Goal: Task Accomplishment & Management: Manage account settings

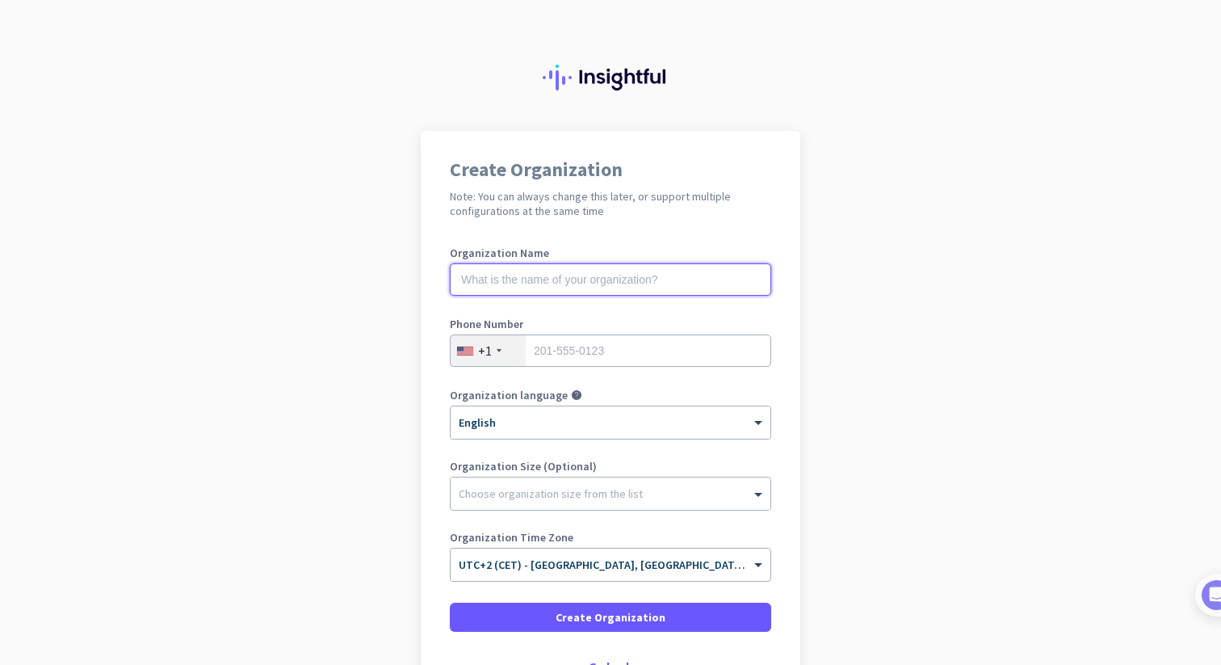
click at [507, 267] on input "text" at bounding box center [610, 279] width 321 height 32
type input "my org"
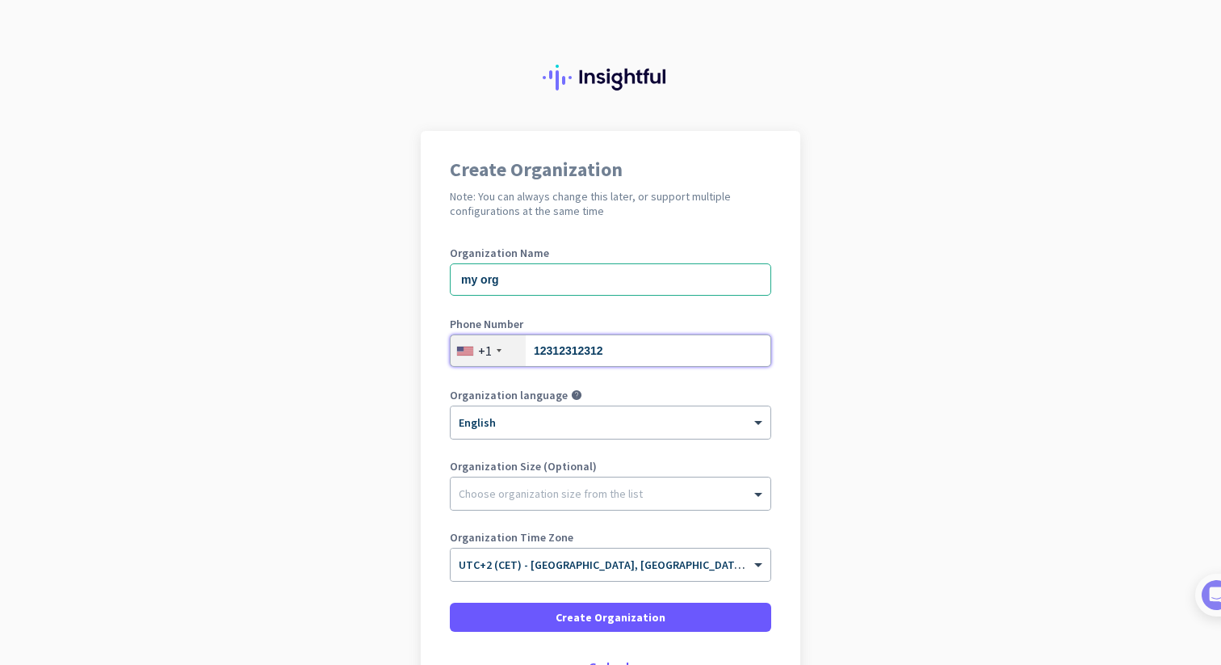
type input "12312312312"
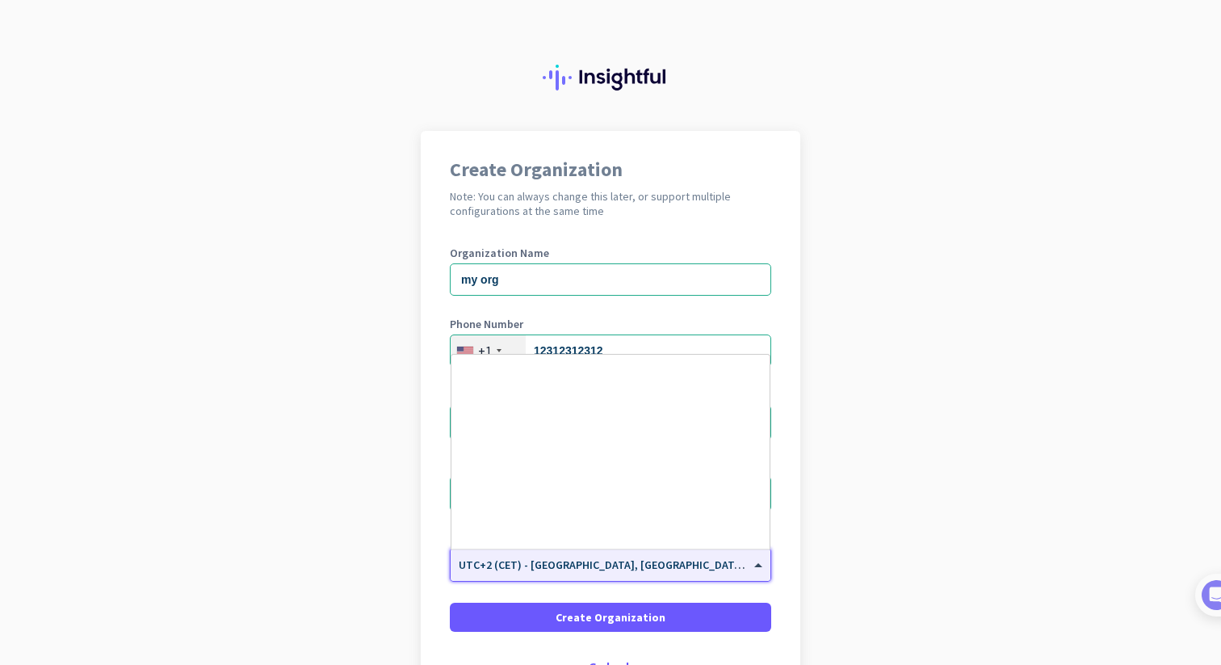
scroll to position [3944, 0]
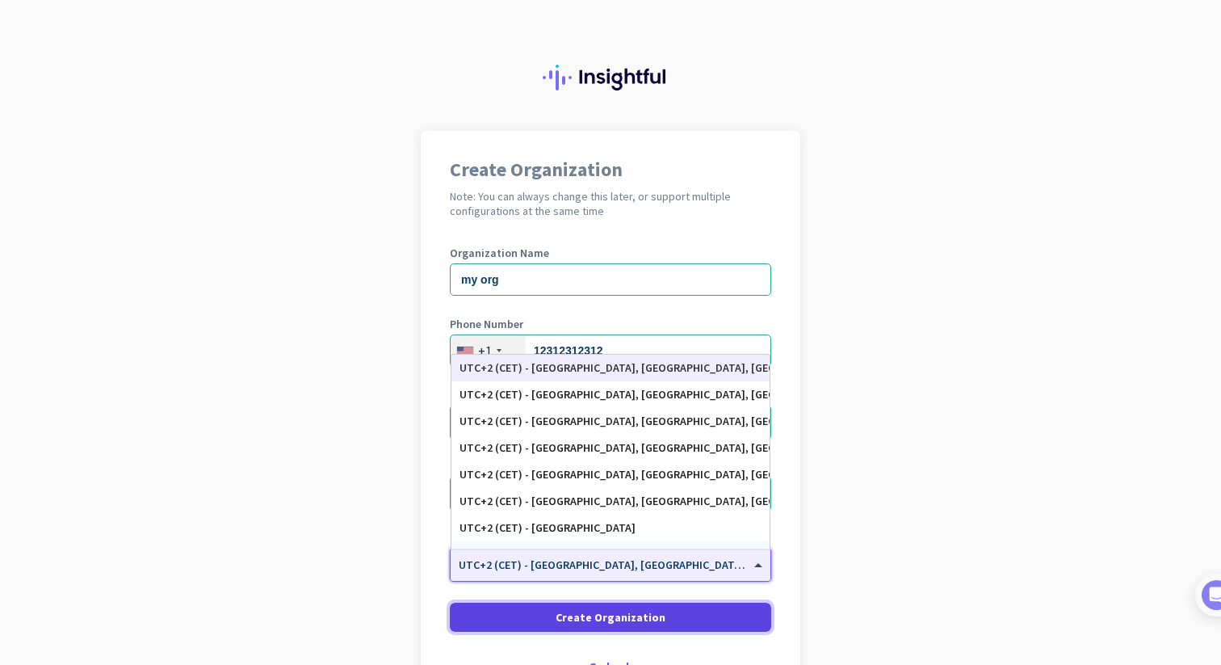
click at [660, 629] on span at bounding box center [610, 617] width 321 height 39
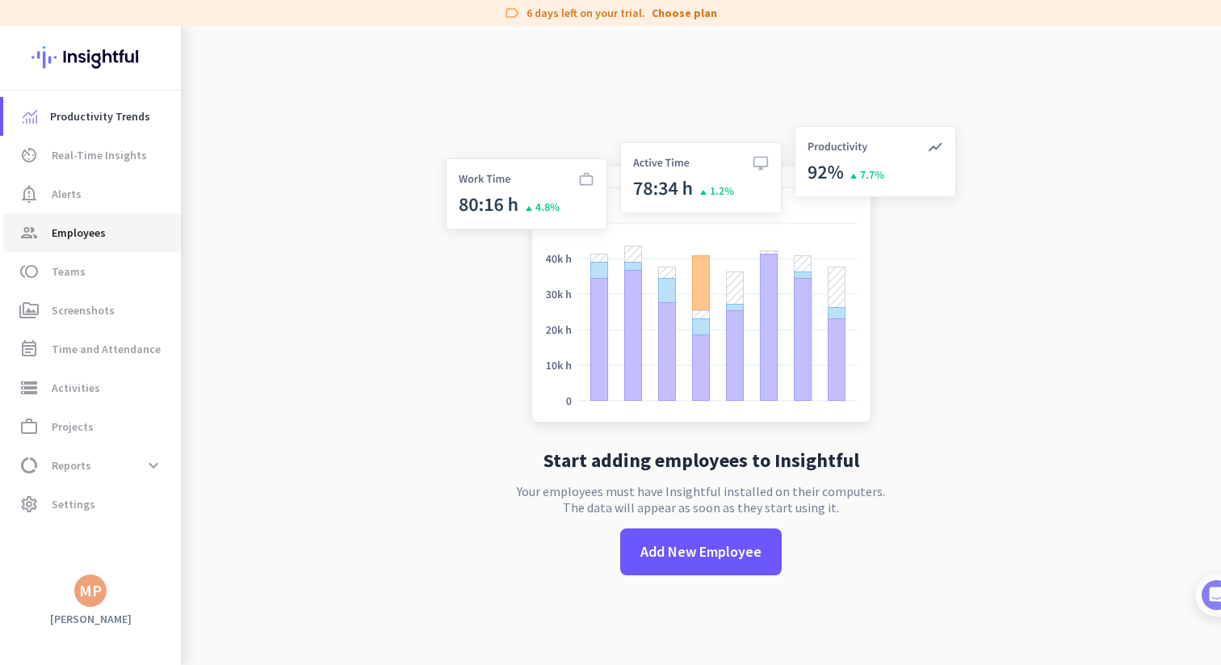
click at [86, 231] on span "Employees" at bounding box center [79, 232] width 54 height 19
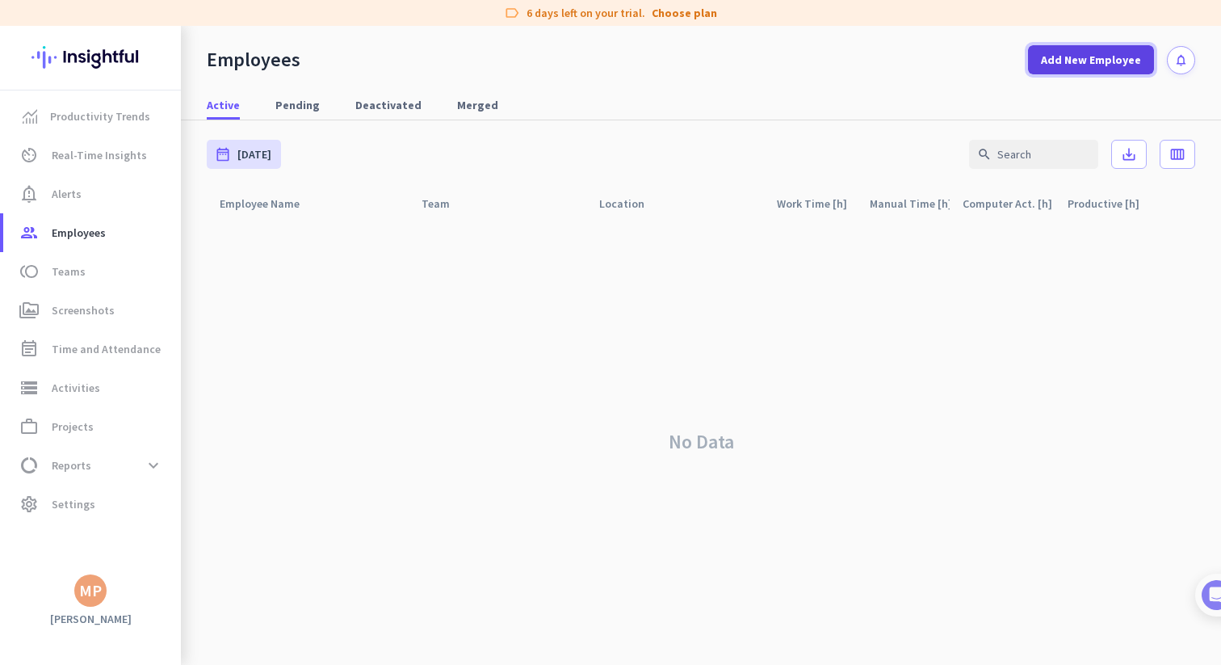
click at [1095, 67] on span "Add New Employee" at bounding box center [1091, 60] width 100 height 16
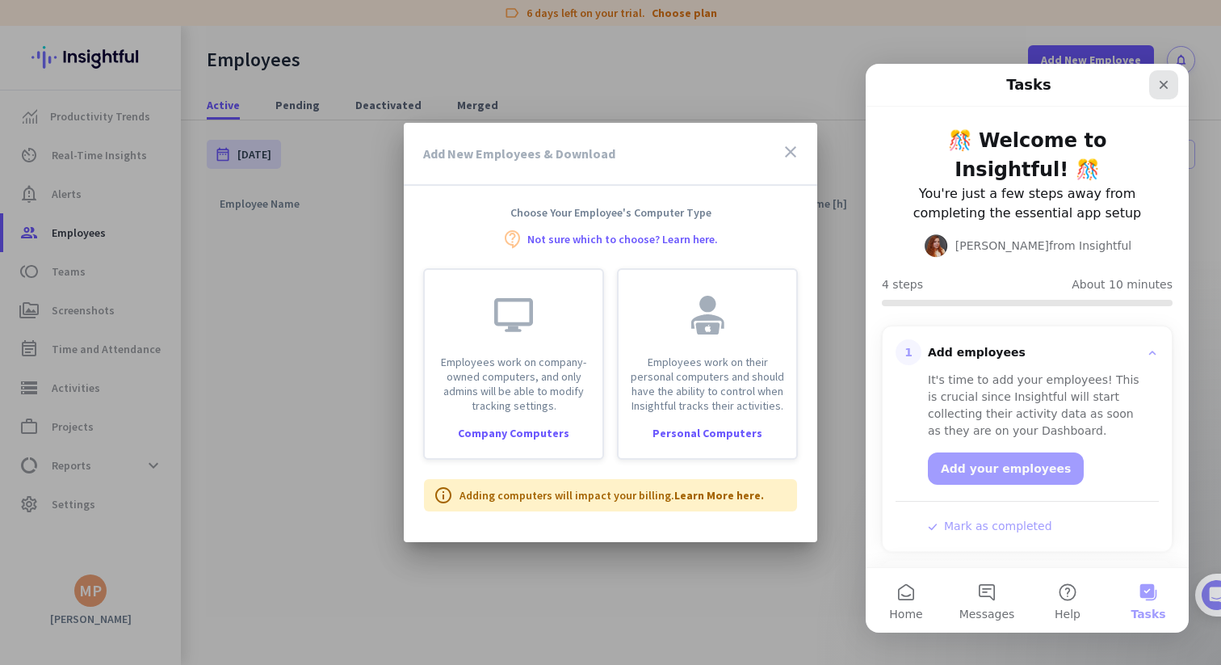
click at [1167, 82] on icon "Close" at bounding box center [1163, 84] width 13 height 13
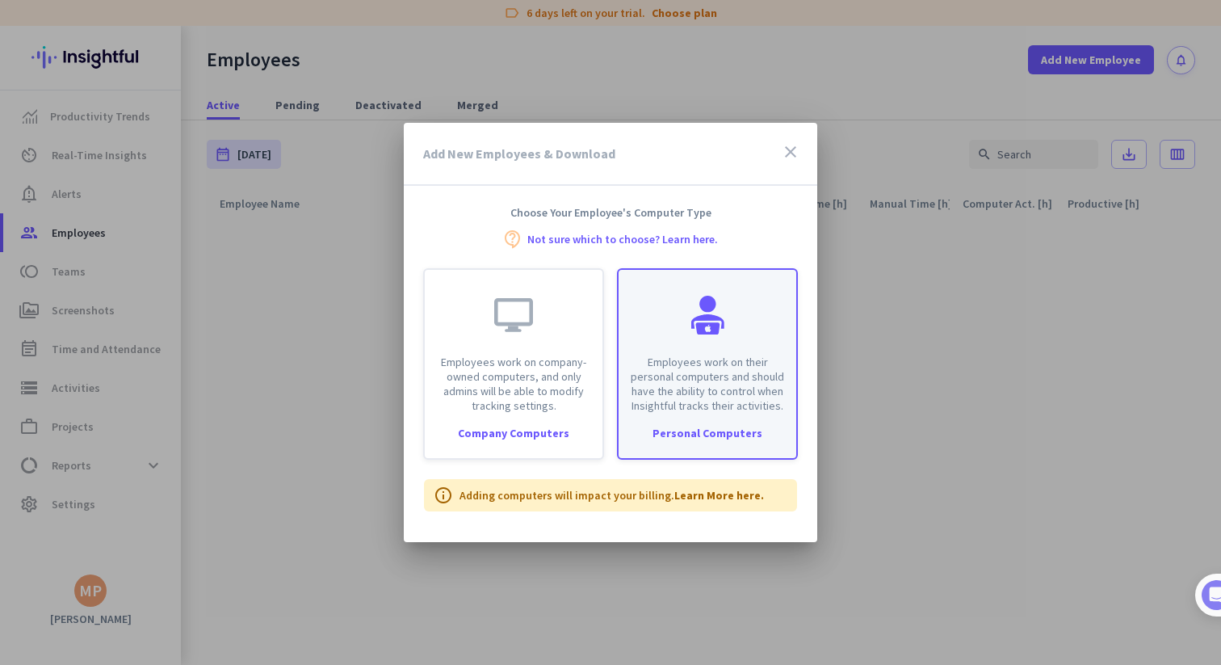
click at [708, 389] on p "Employees work on their personal computers and should have the ability to contr…" at bounding box center [707, 384] width 158 height 58
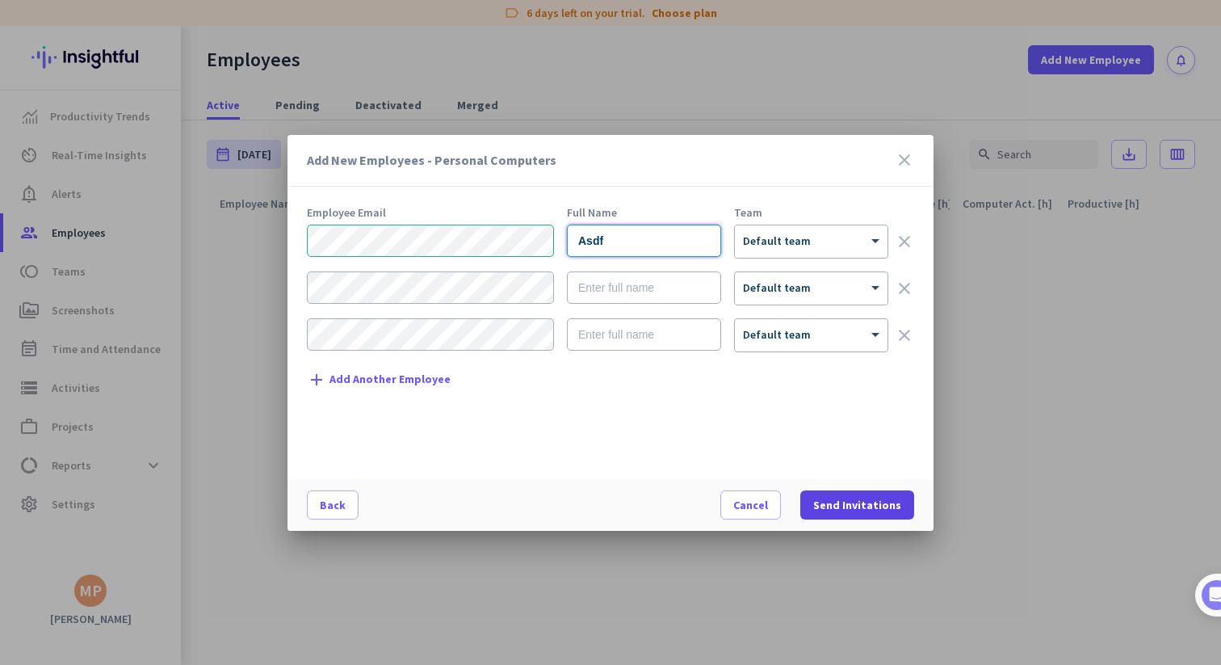
type input "Asdf"
click at [847, 497] on span "Send Invitations" at bounding box center [857, 505] width 88 height 16
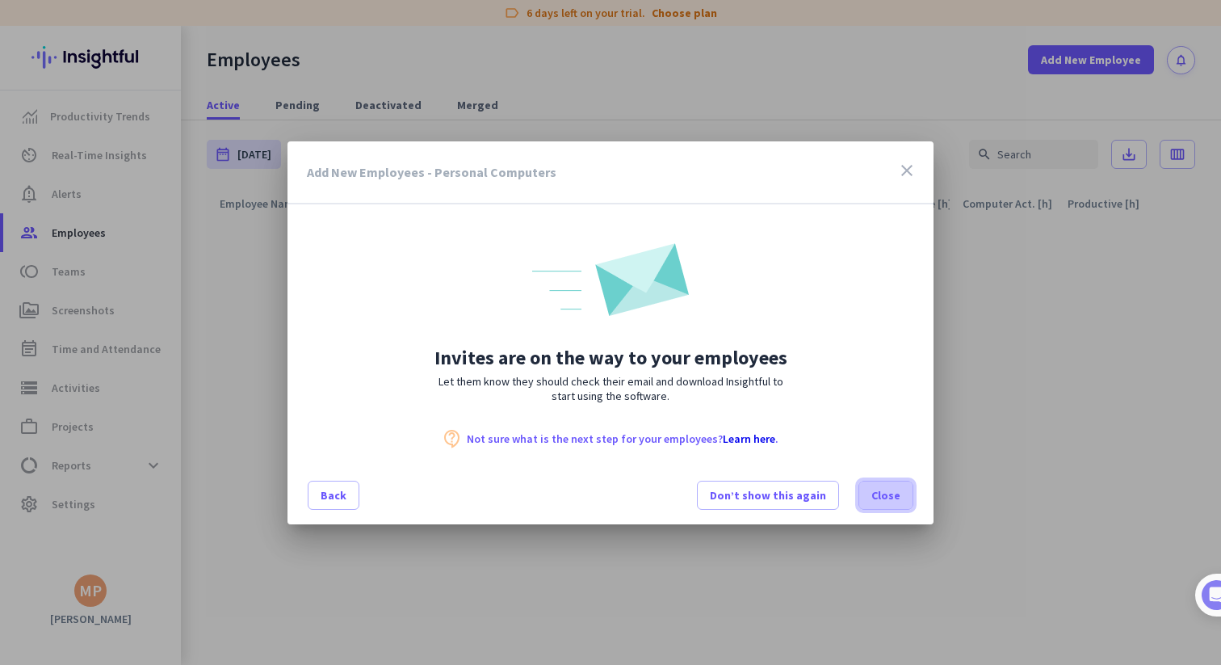
click at [878, 494] on span "Close" at bounding box center [885, 495] width 29 height 16
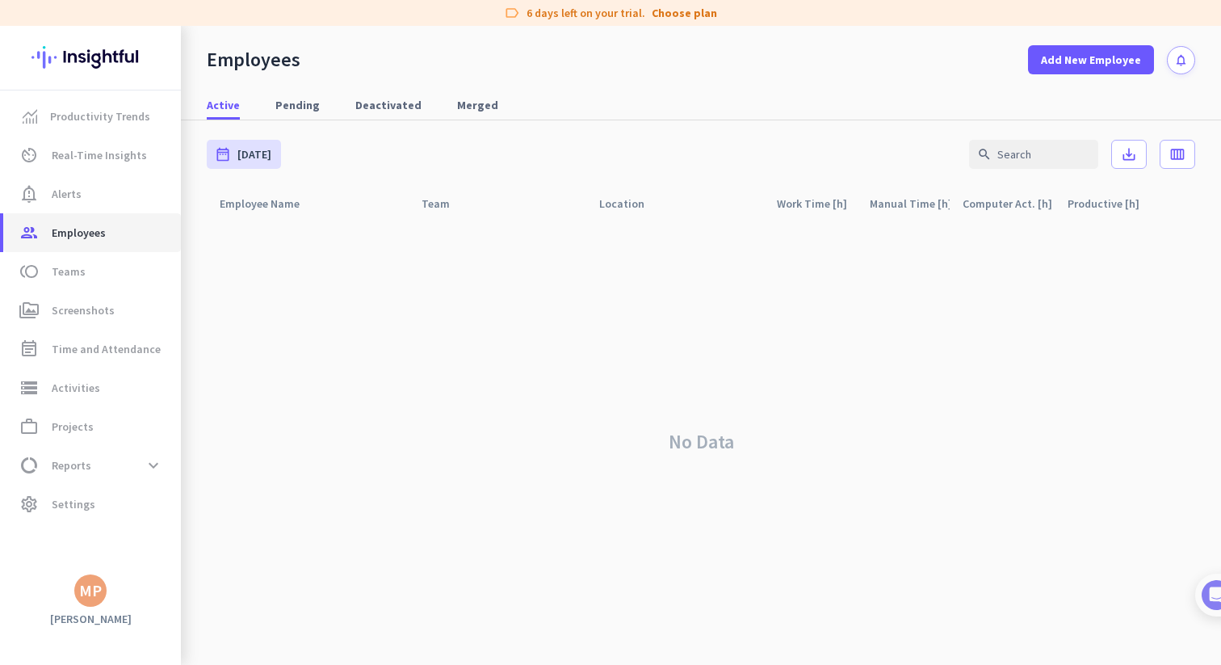
click at [140, 244] on link "group Employees" at bounding box center [92, 232] width 178 height 39
click at [301, 107] on span "Pending" at bounding box center [297, 105] width 44 height 16
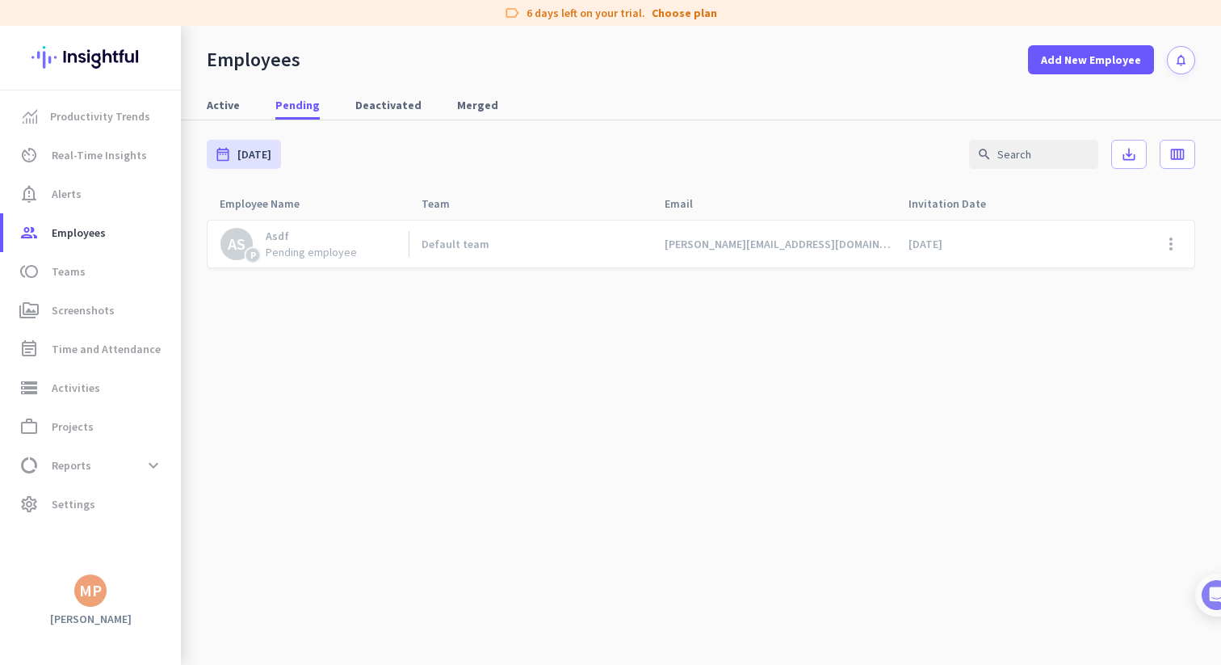
click at [0, 664] on nordpass-portal at bounding box center [0, 665] width 0 height 0
click at [73, 499] on span "Settings" at bounding box center [74, 503] width 44 height 19
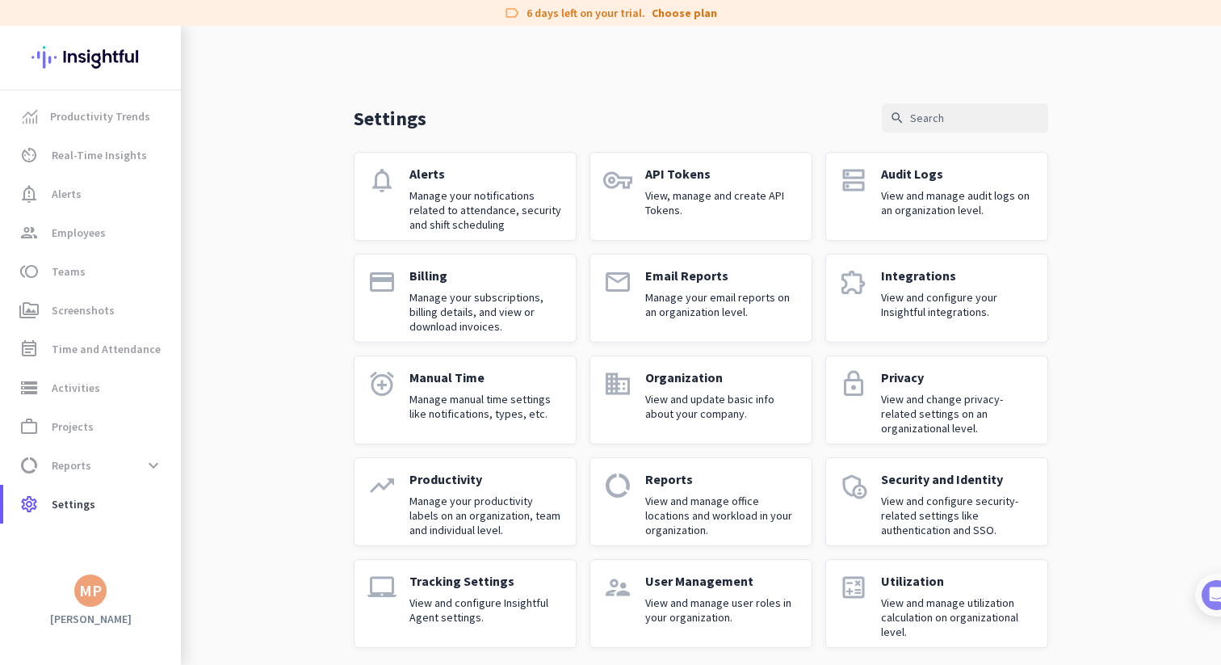
click at [573, 609] on link "laptop_mac Tracking Settings View and configure Insightful Agent settings." at bounding box center [465, 603] width 223 height 89
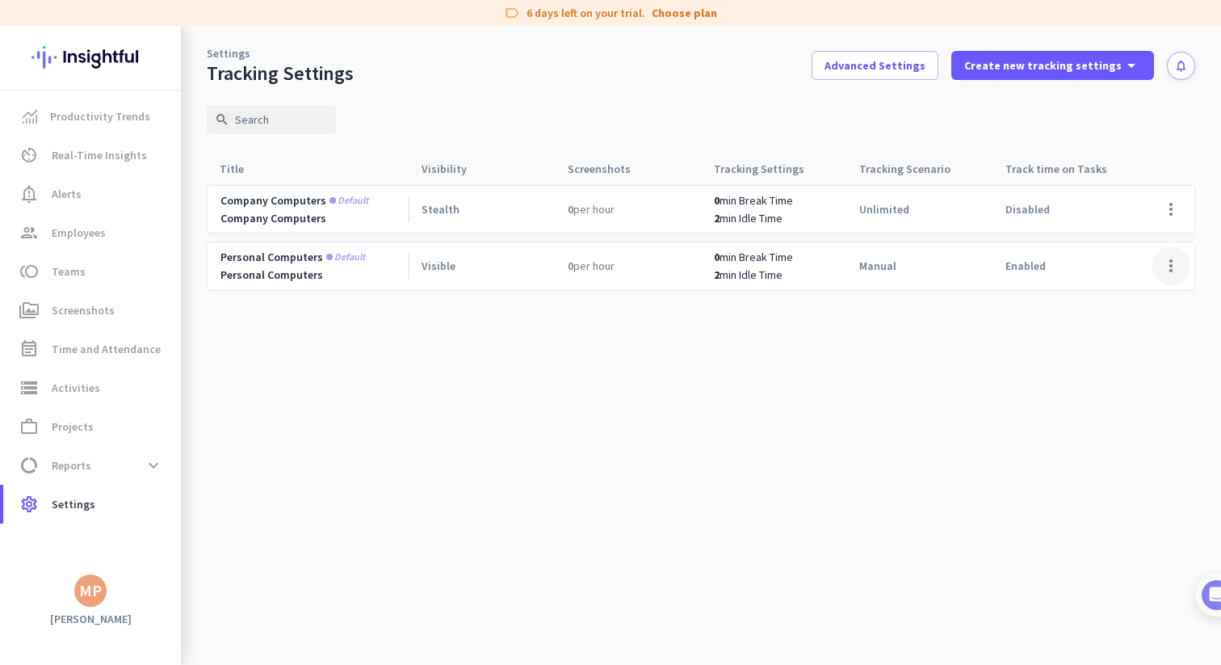
click at [1180, 275] on span at bounding box center [1171, 265] width 39 height 39
click at [1146, 303] on span "Edit" at bounding box center [1139, 300] width 78 height 16
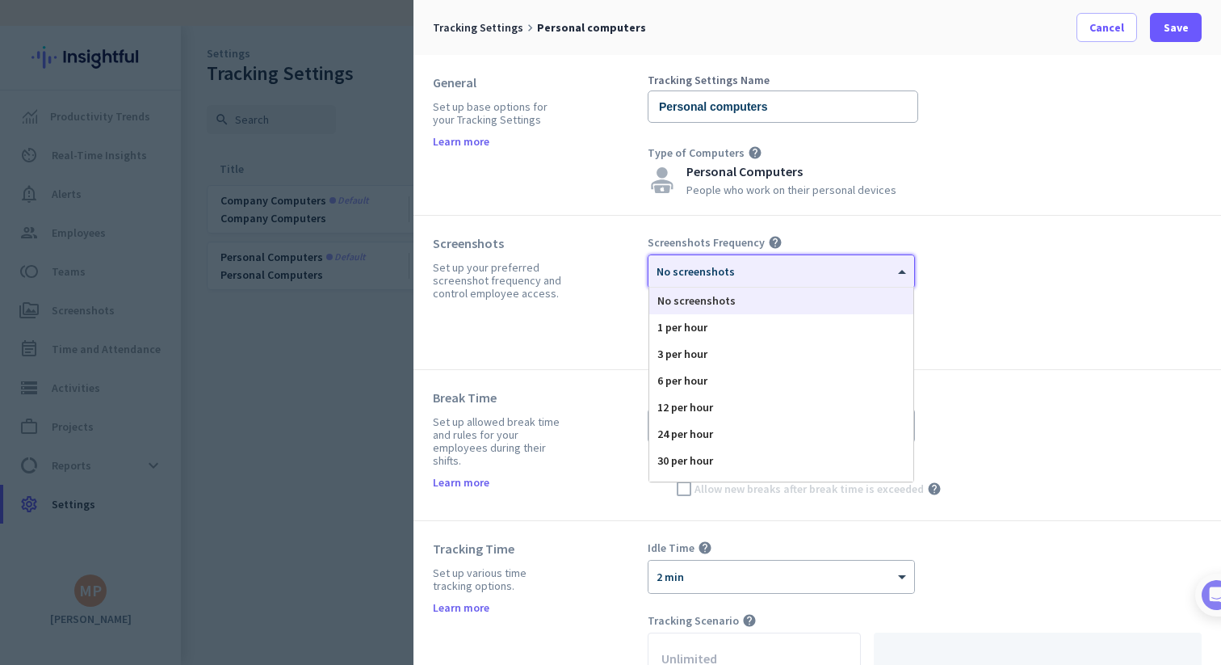
click at [813, 271] on div at bounding box center [782, 266] width 266 height 14
click at [808, 362] on div "3 per hour" at bounding box center [781, 354] width 264 height 27
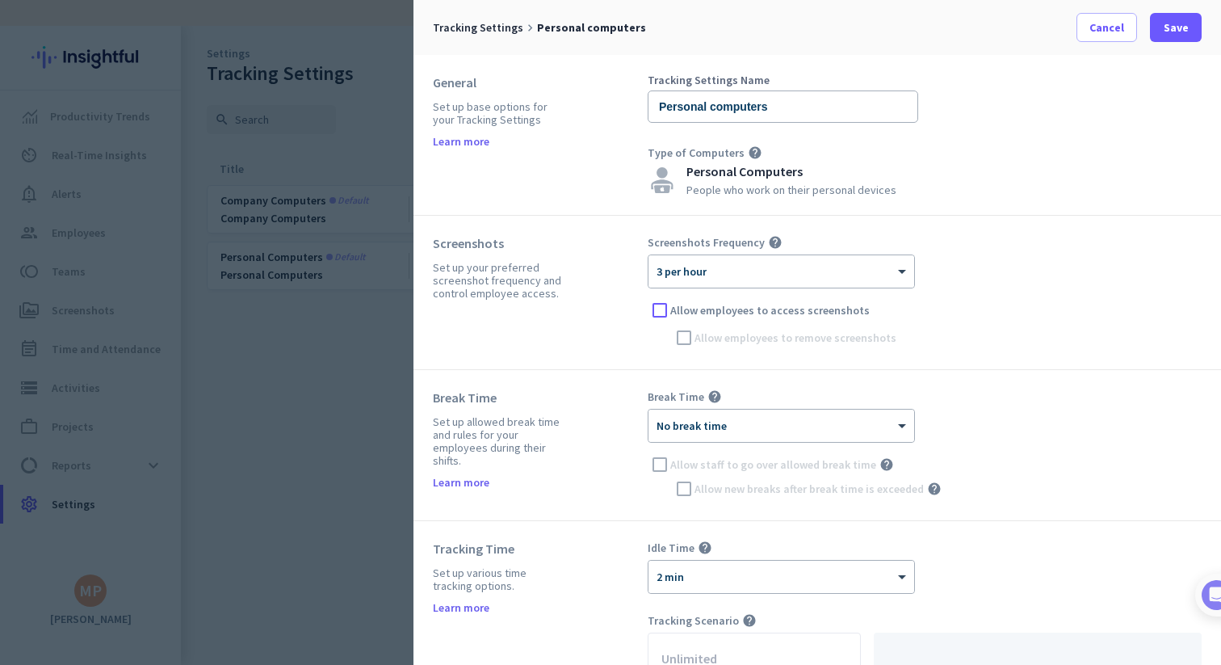
click at [727, 302] on span "Allow employees to access screenshots" at bounding box center [769, 310] width 199 height 16
click at [0, 0] on input "Allow employees to access screenshots" at bounding box center [0, 0] width 0 height 0
click at [731, 334] on span "Allow employees to remove screenshots" at bounding box center [796, 338] width 202 height 16
click at [0, 0] on input "Allow employees to remove screenshots" at bounding box center [0, 0] width 0 height 0
click at [745, 407] on div "Break Time help × No break time Allow staff to go over allowed break time help …" at bounding box center [925, 444] width 554 height 111
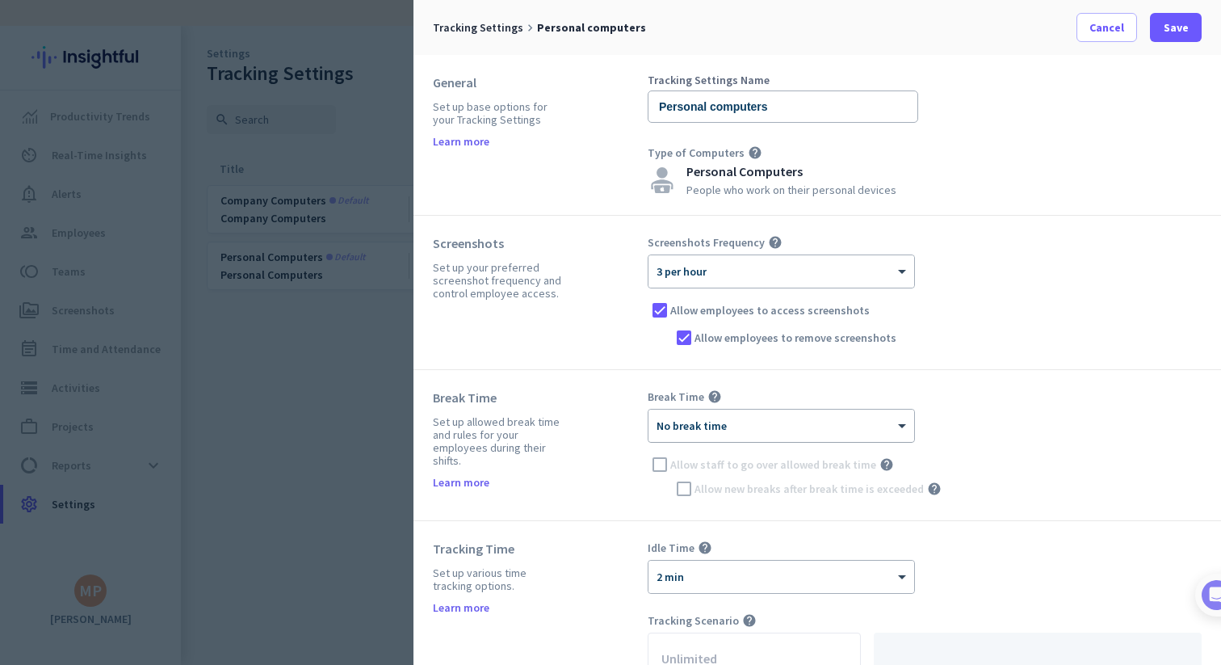
click at [745, 419] on div at bounding box center [782, 421] width 266 height 14
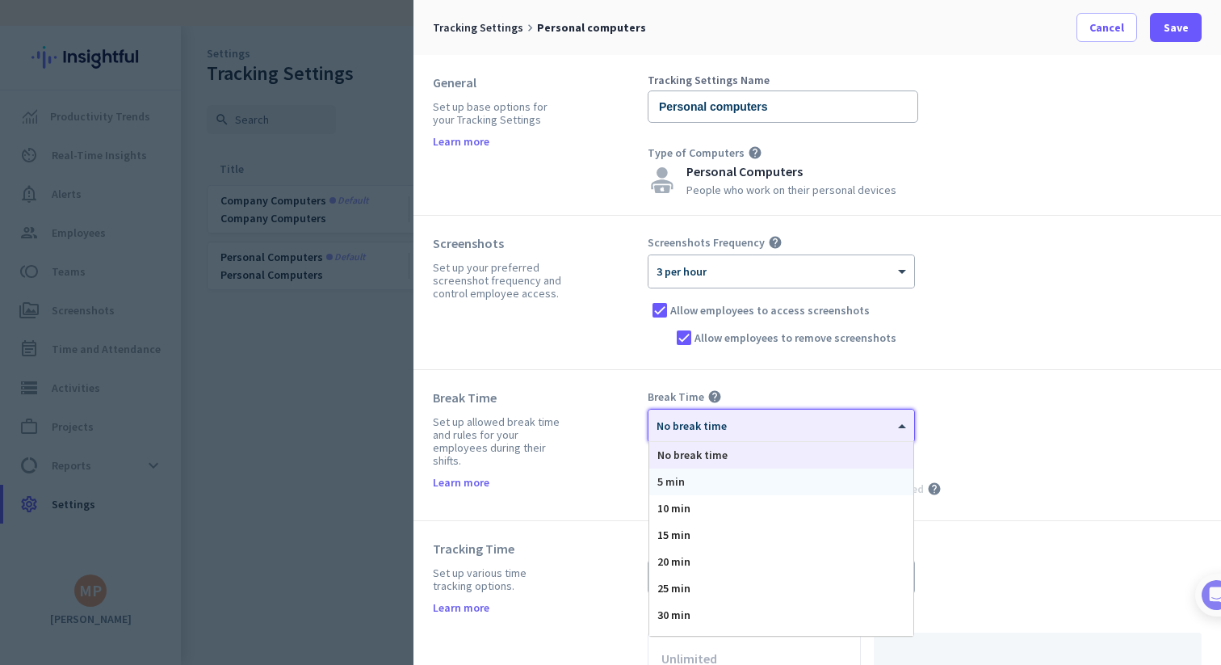
click at [745, 478] on div "5 min" at bounding box center [781, 481] width 264 height 27
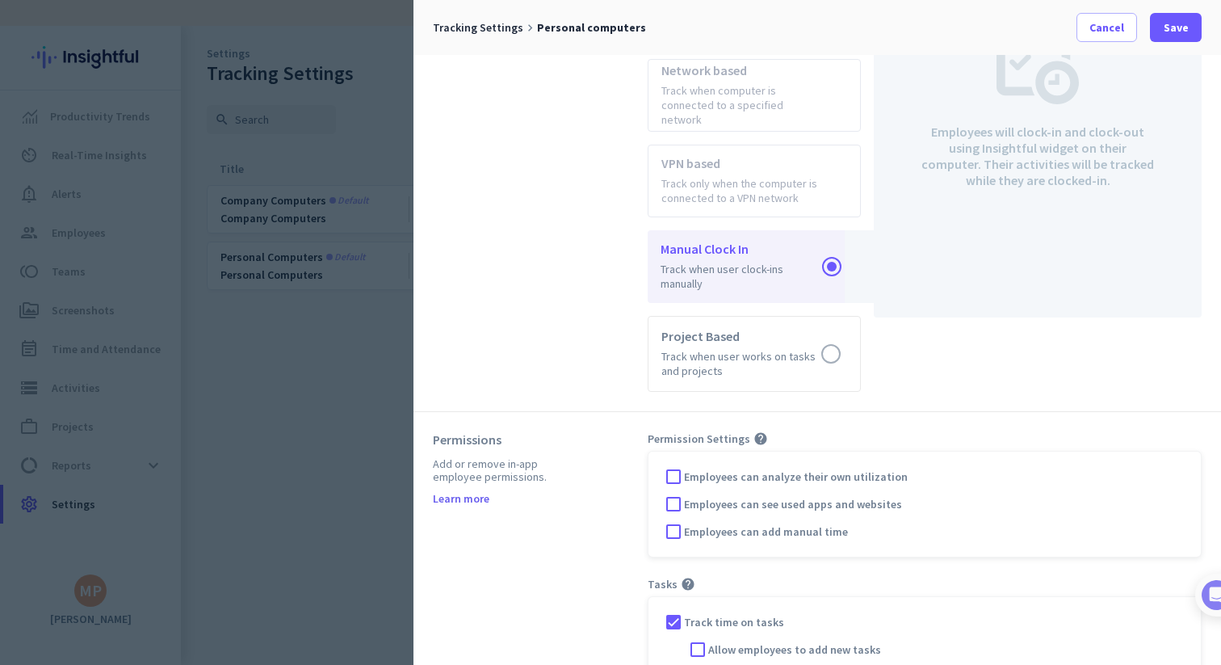
scroll to position [760, 0]
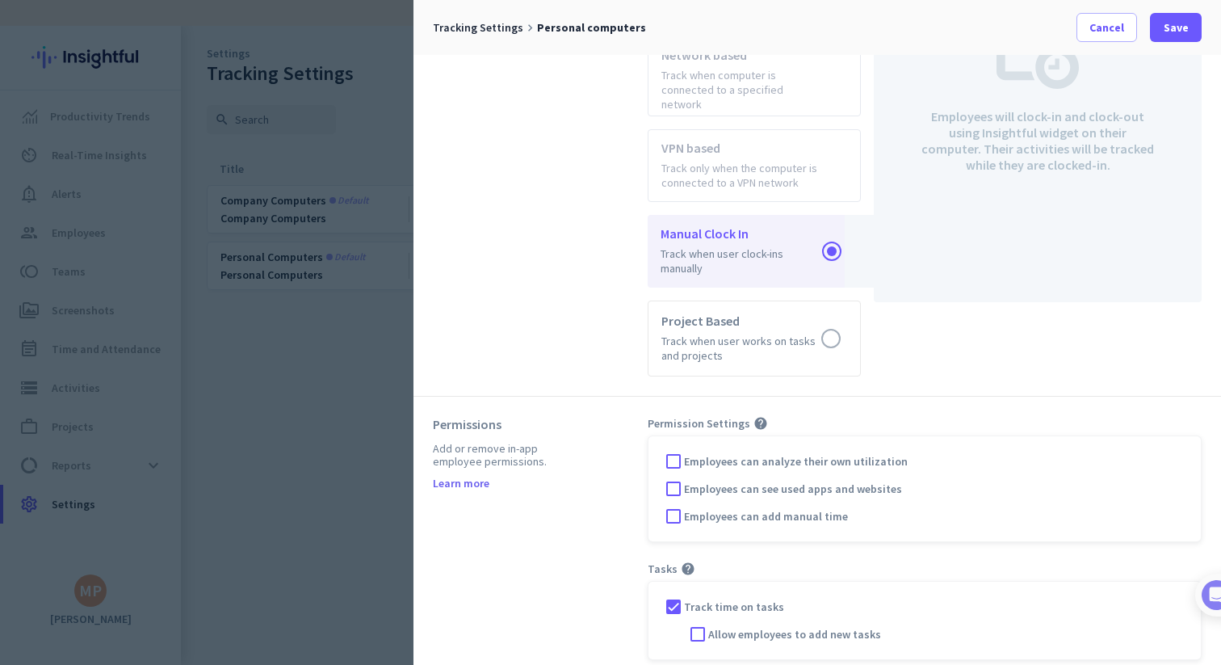
click at [745, 481] on span "Employees can see used apps and websites" at bounding box center [793, 489] width 218 height 16
click at [0, 0] on input "Employees can see used apps and websites" at bounding box center [0, 0] width 0 height 0
click at [745, 508] on span "Employees can add manual time" at bounding box center [766, 516] width 164 height 16
click at [0, 0] on input "Employees can add manual time" at bounding box center [0, 0] width 0 height 0
click at [1166, 21] on span "Save" at bounding box center [1176, 27] width 25 height 16
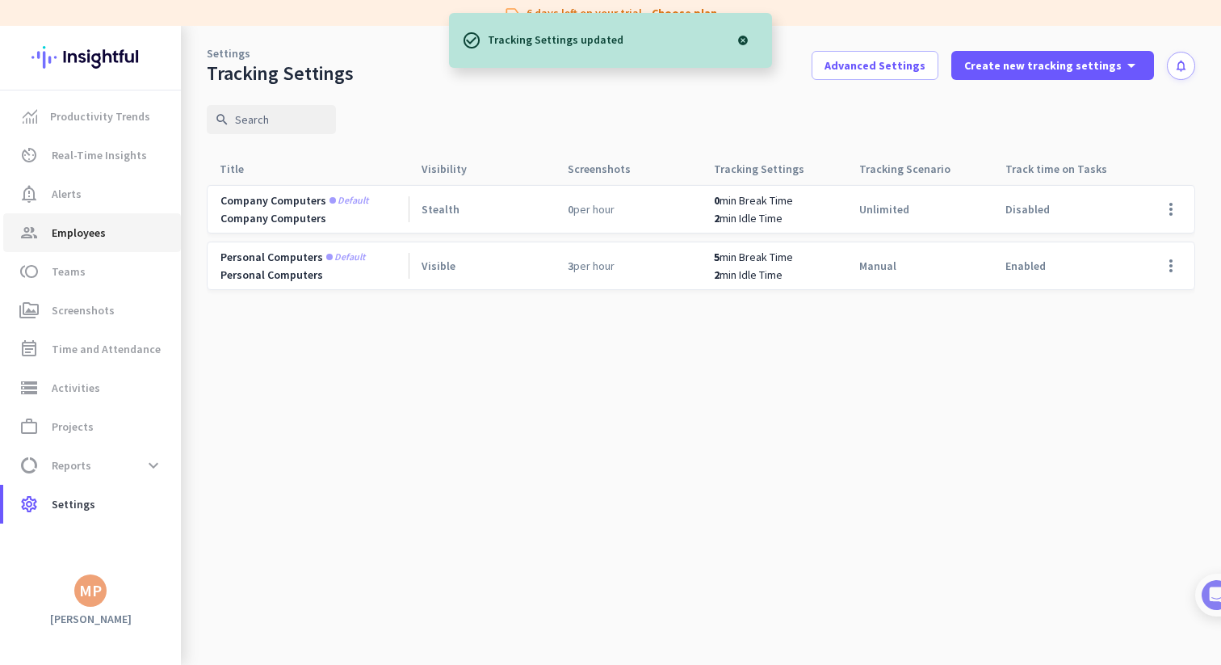
click at [98, 235] on span "Employees" at bounding box center [79, 232] width 54 height 19
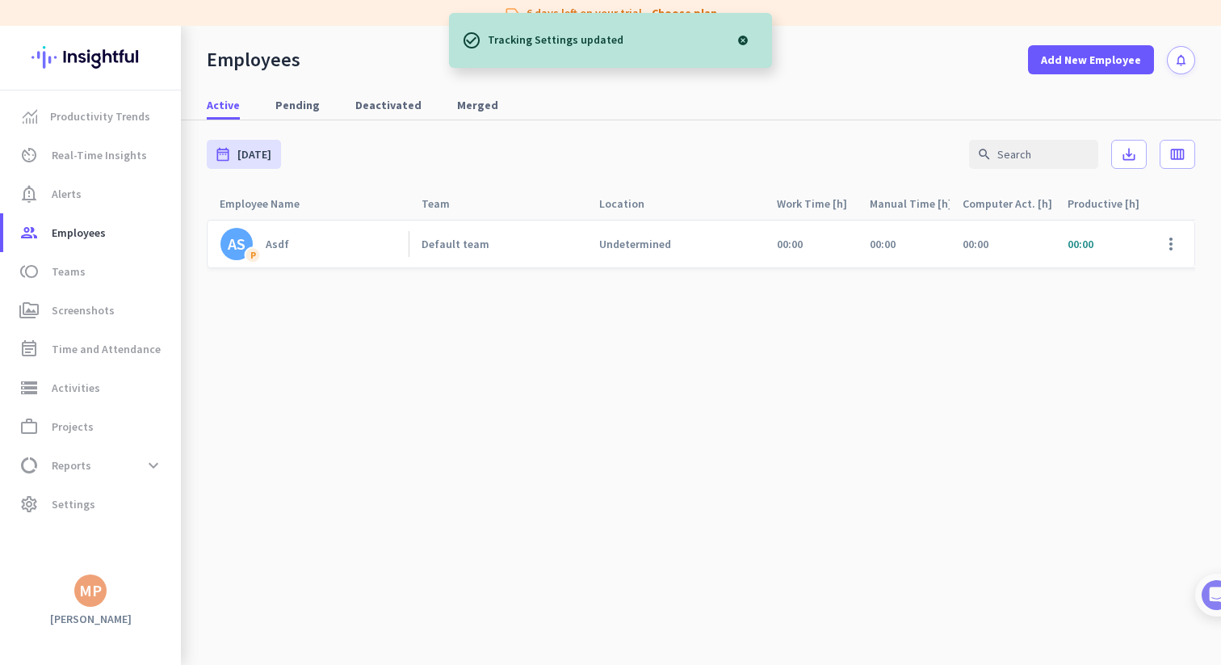
click at [262, 243] on link "AS P Asdf" at bounding box center [314, 244] width 188 height 32
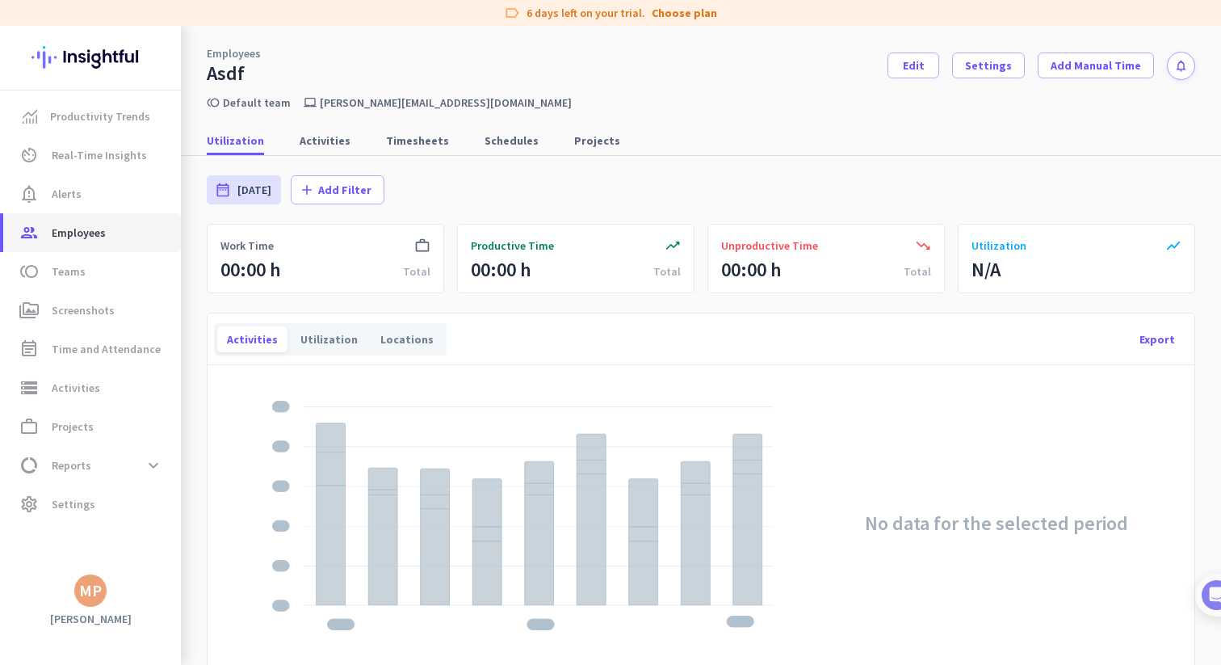
click at [147, 246] on link "group Employees" at bounding box center [92, 232] width 178 height 39
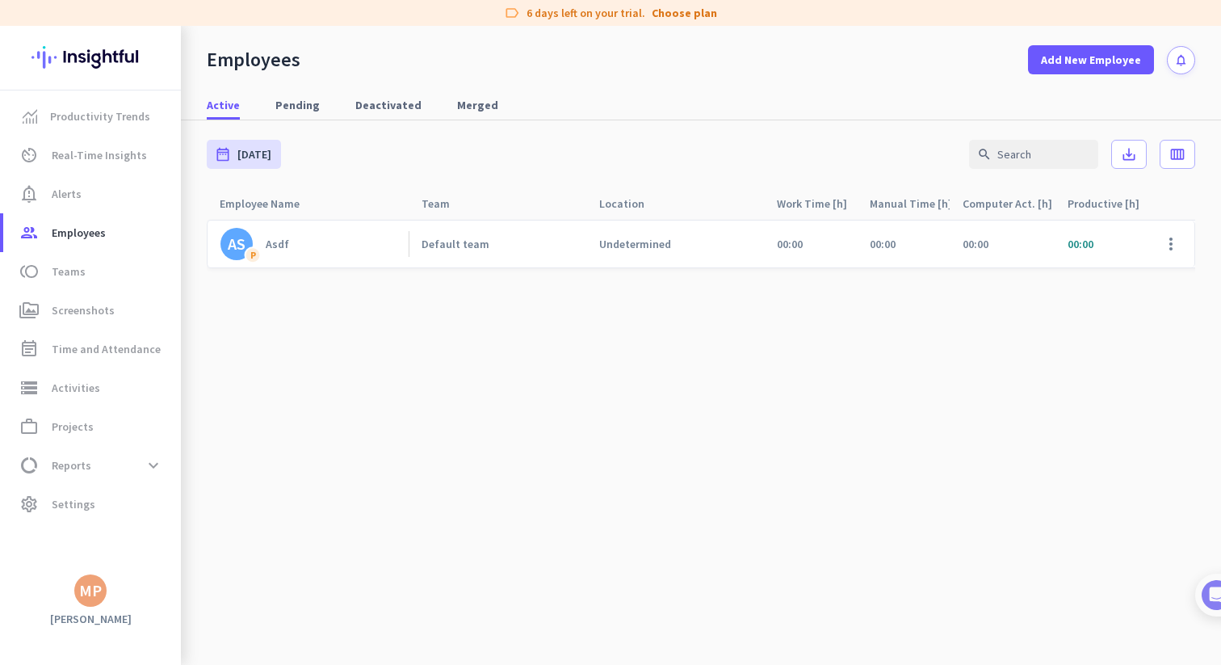
click at [283, 254] on link "AS P Asdf" at bounding box center [314, 244] width 188 height 32
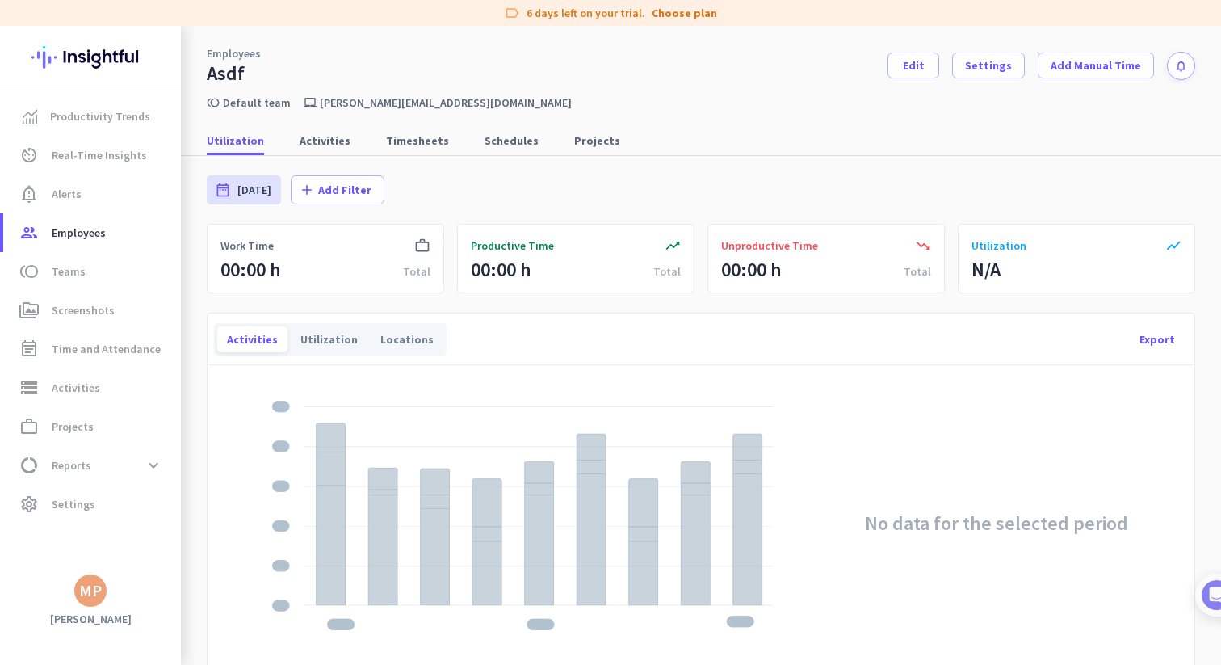
click at [372, 103] on p "[PERSON_NAME][EMAIL_ADDRESS][DOMAIN_NAME]" at bounding box center [446, 102] width 252 height 15
copy div "[PERSON_NAME][EMAIL_ADDRESS][DOMAIN_NAME]"
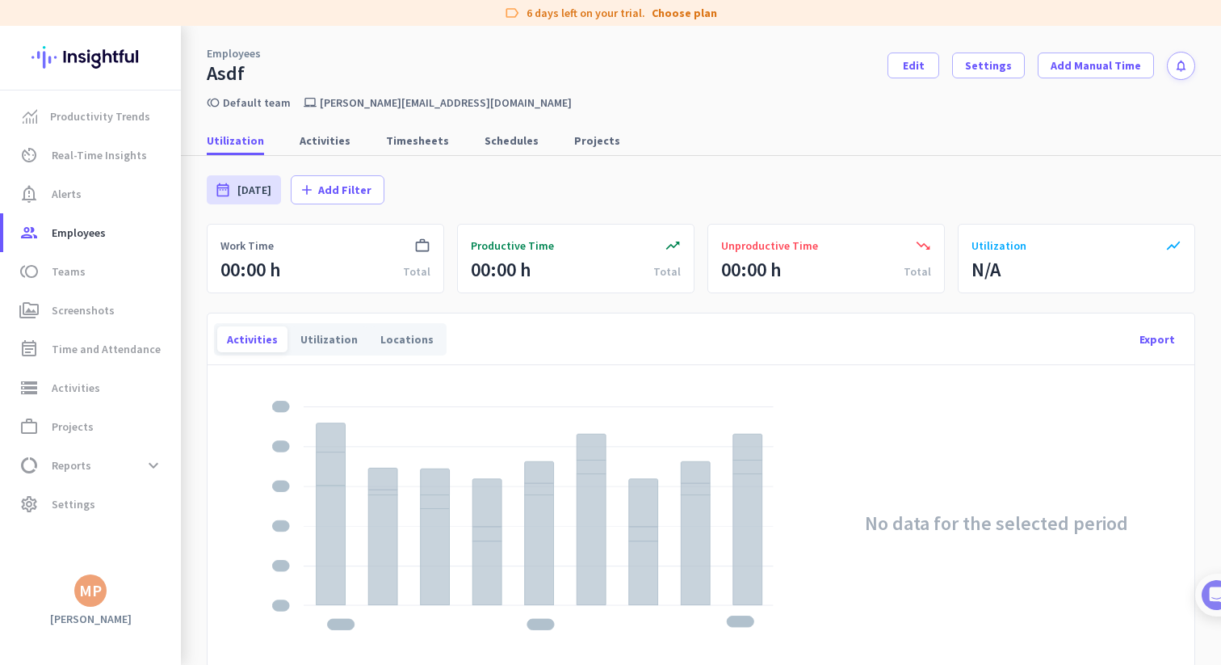
click at [92, 592] on div "MP" at bounding box center [90, 590] width 23 height 16
click at [129, 569] on span "Sign out" at bounding box center [177, 559] width 124 height 29
